Goal: Navigation & Orientation: Find specific page/section

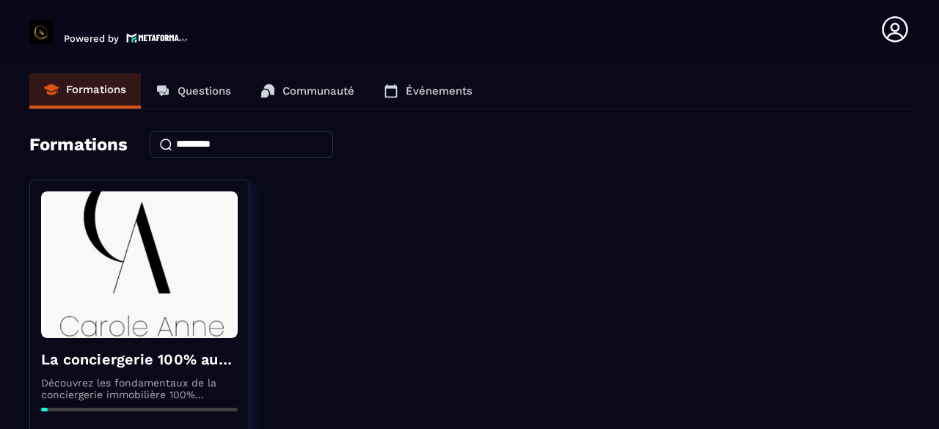
click at [214, 83] on link "Questions" at bounding box center [193, 90] width 105 height 35
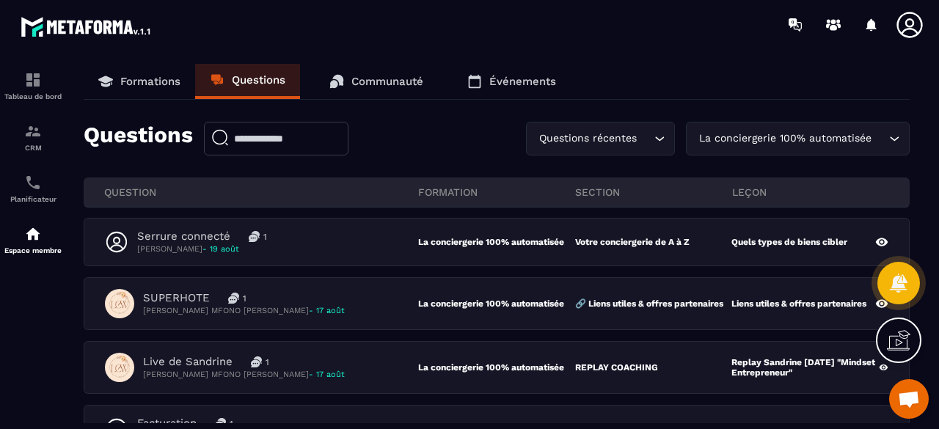
drag, startPoint x: 0, startPoint y: 0, endPoint x: 164, endPoint y: 75, distance: 180.5
click at [164, 75] on p "Formations" at bounding box center [150, 81] width 60 height 13
